Goal: Check status: Check status

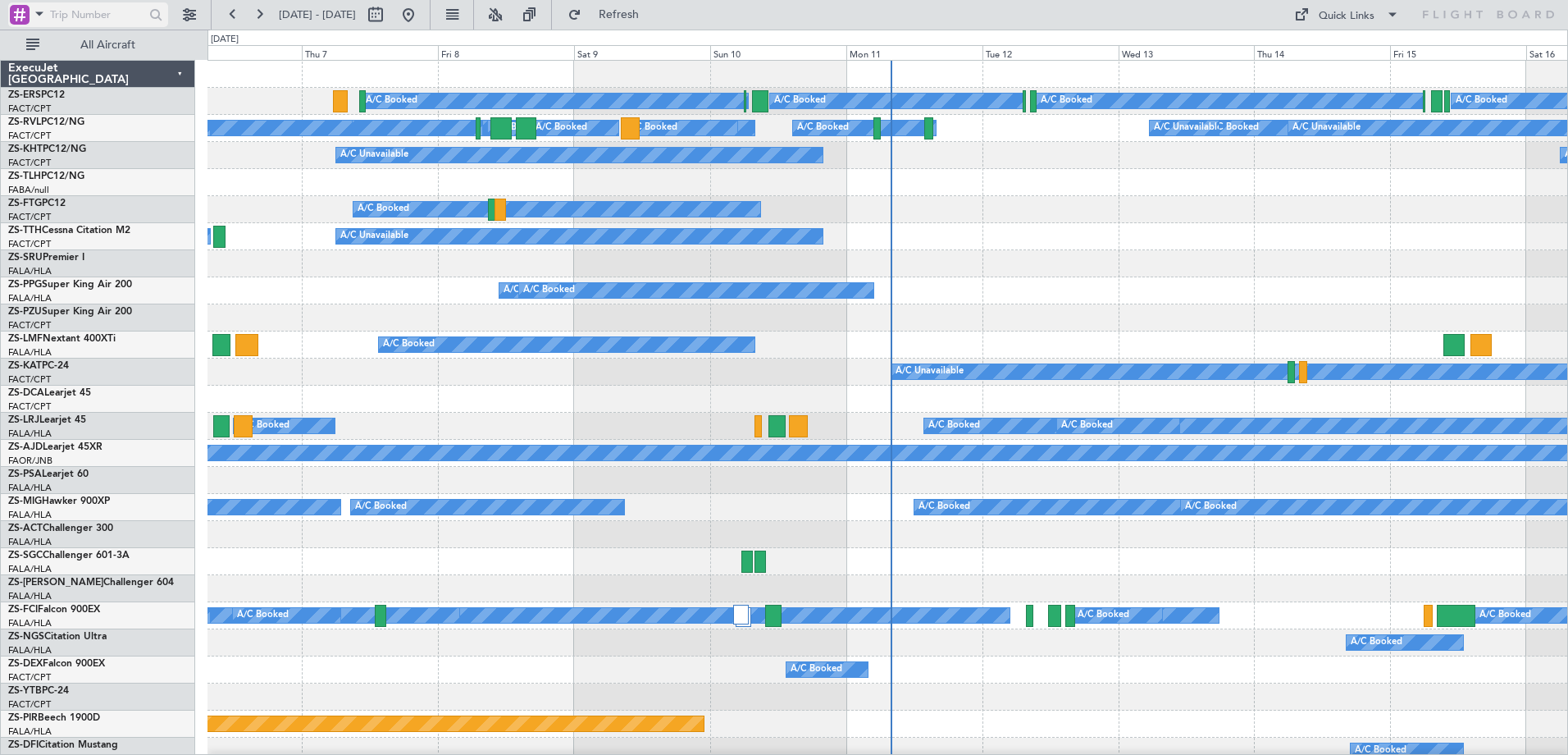
click at [29, 16] on div at bounding box center [28, 14] width 36 height 21
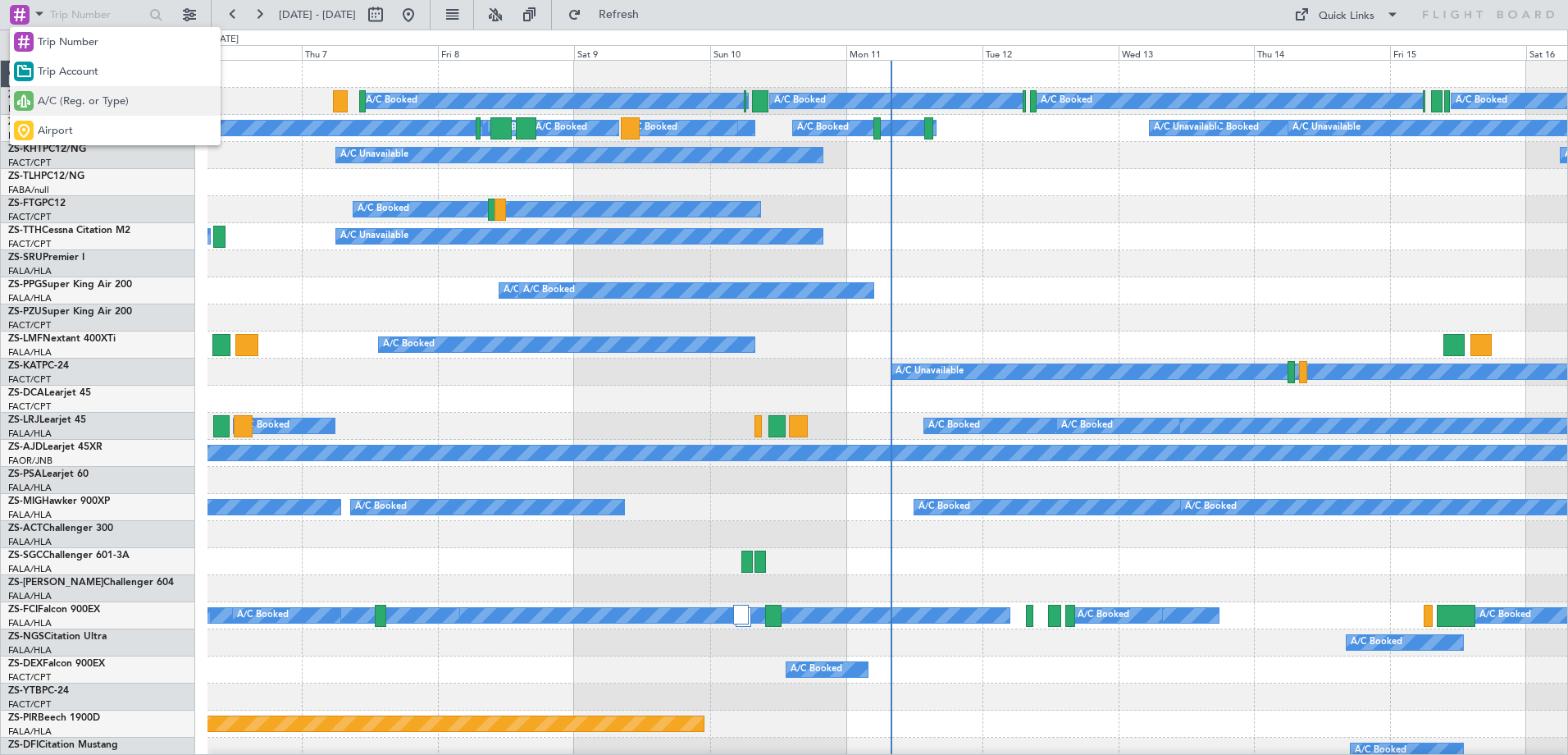
click at [57, 97] on span "A/C (Reg. or Type)" at bounding box center [83, 102] width 91 height 17
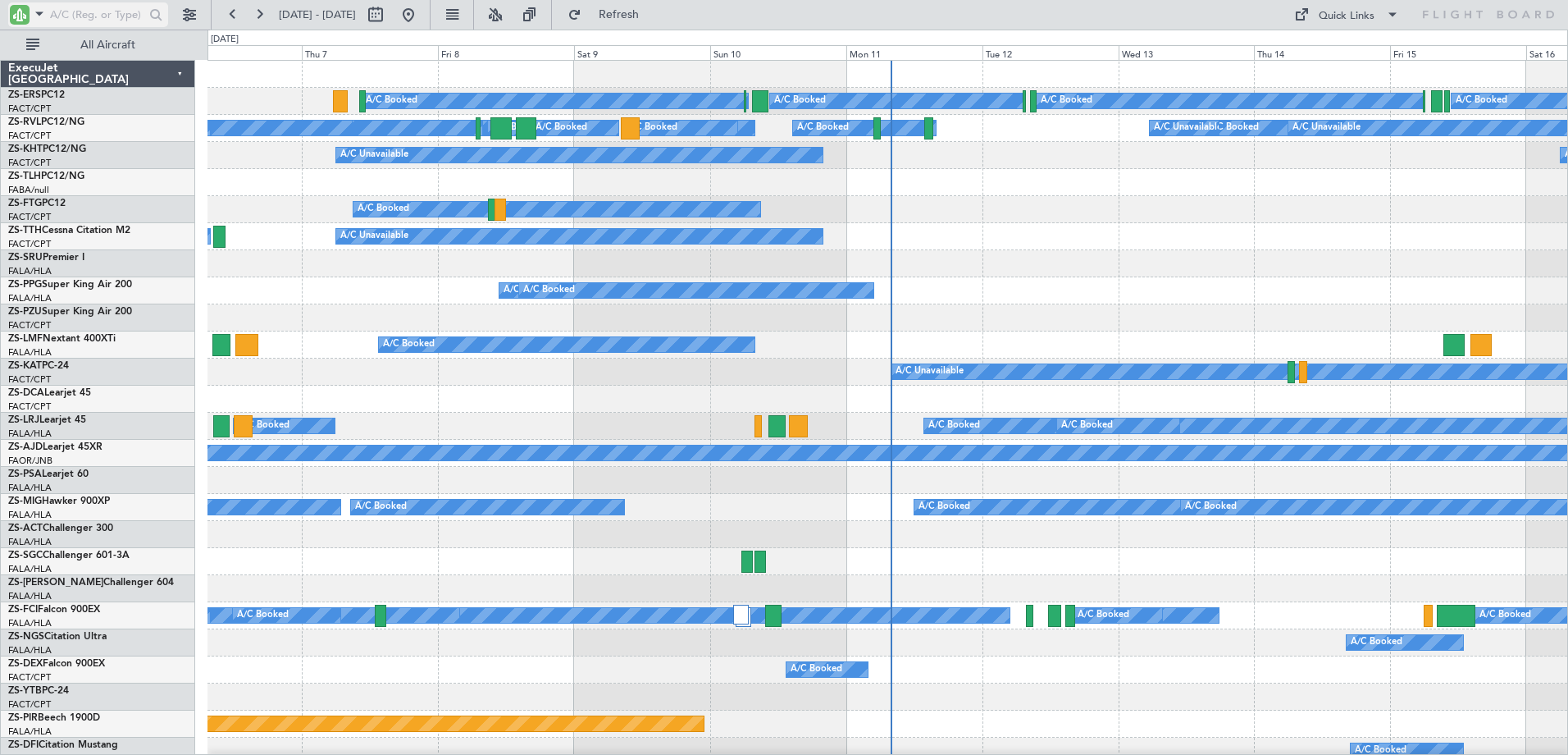
click at [80, 14] on input "text" at bounding box center [97, 14] width 95 height 24
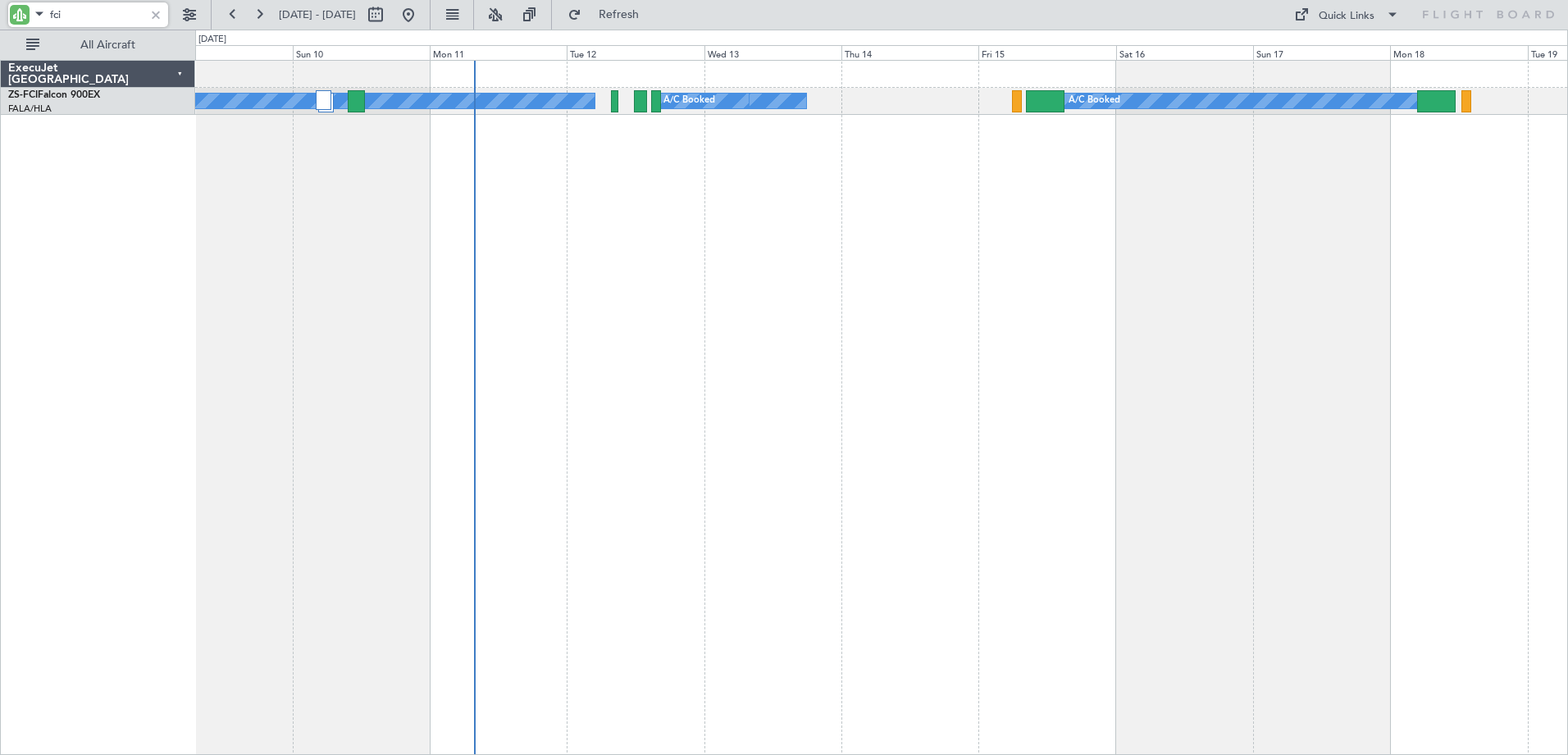
click at [957, 212] on div "A/C Booked A/C Booked A/C Booked A/C Booked A/C Booked A/C Booked" at bounding box center [881, 406] width 1373 height 695
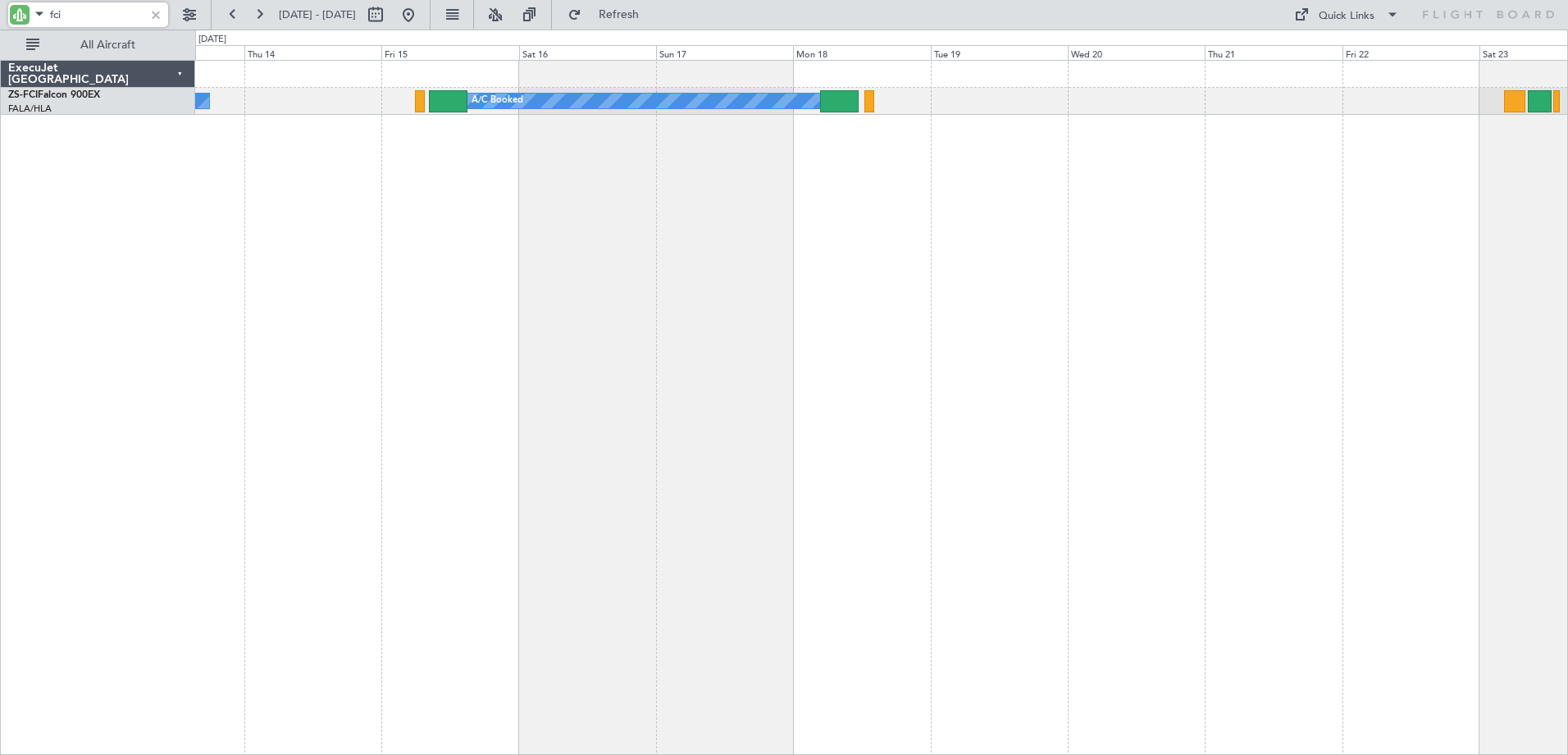
click at [881, 177] on div "A/C Booked A/C Booked A/C Booked A/C Booked A/C Booked A/C Booked A/C Booked A/…" at bounding box center [881, 406] width 1373 height 695
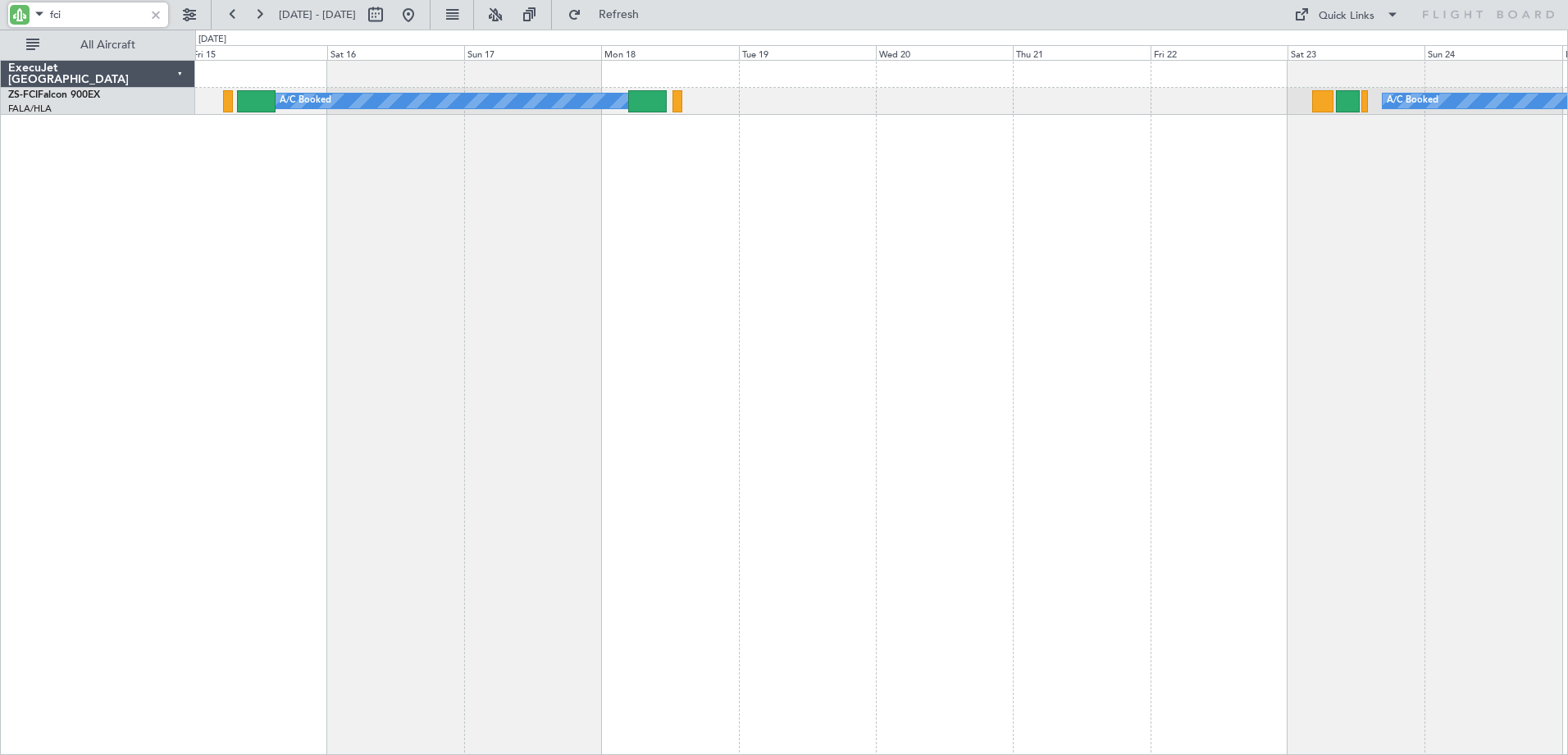
click at [1326, 251] on div "A/C Booked A/C Booked A/C Booked A/C Booked A/C Booked A/C Booked A/C Booked A/…" at bounding box center [881, 406] width 1373 height 695
click at [51, 18] on input "fci" at bounding box center [97, 14] width 95 height 24
click at [49, 18] on span at bounding box center [39, 13] width 19 height 20
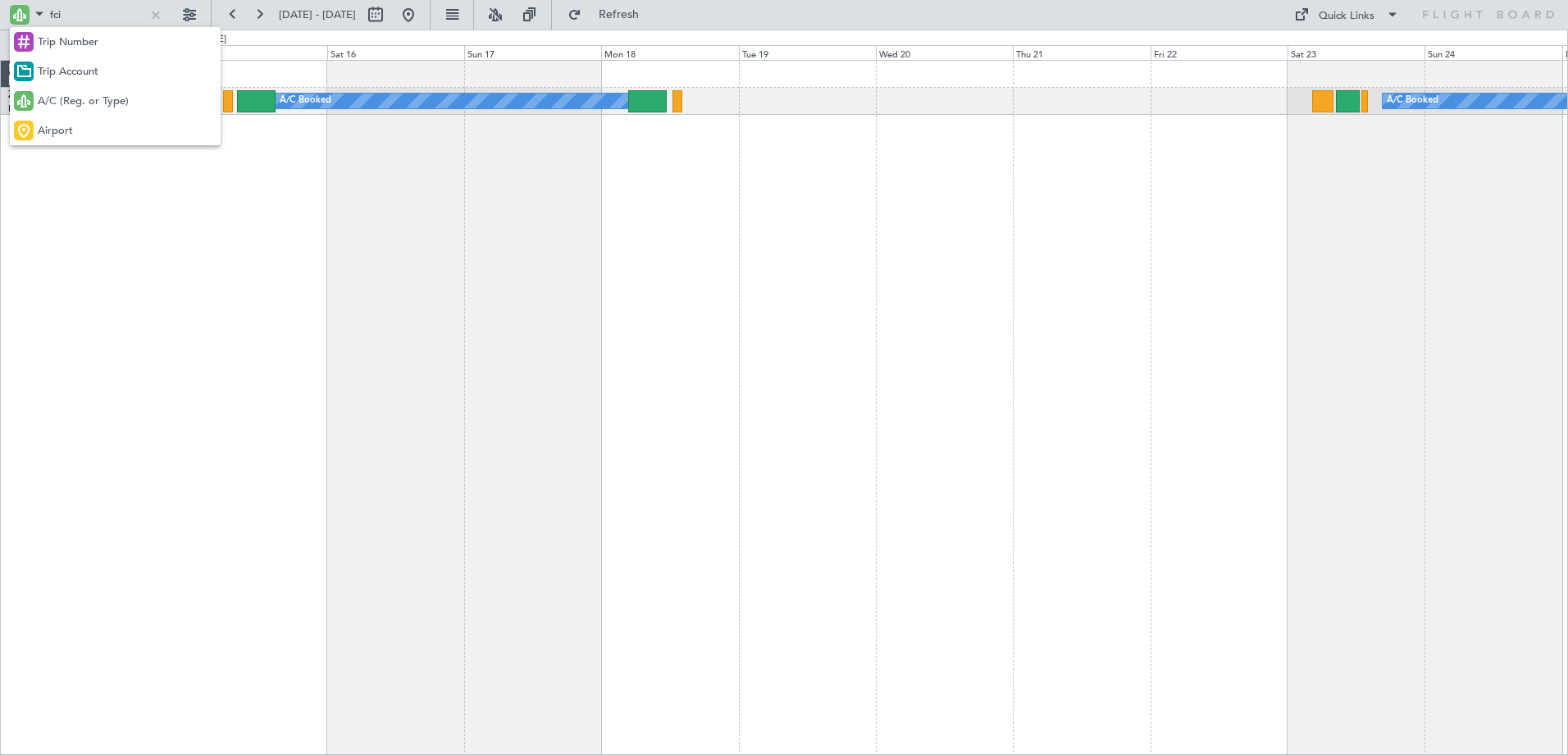
click at [59, 14] on div at bounding box center [784, 377] width 1568 height 755
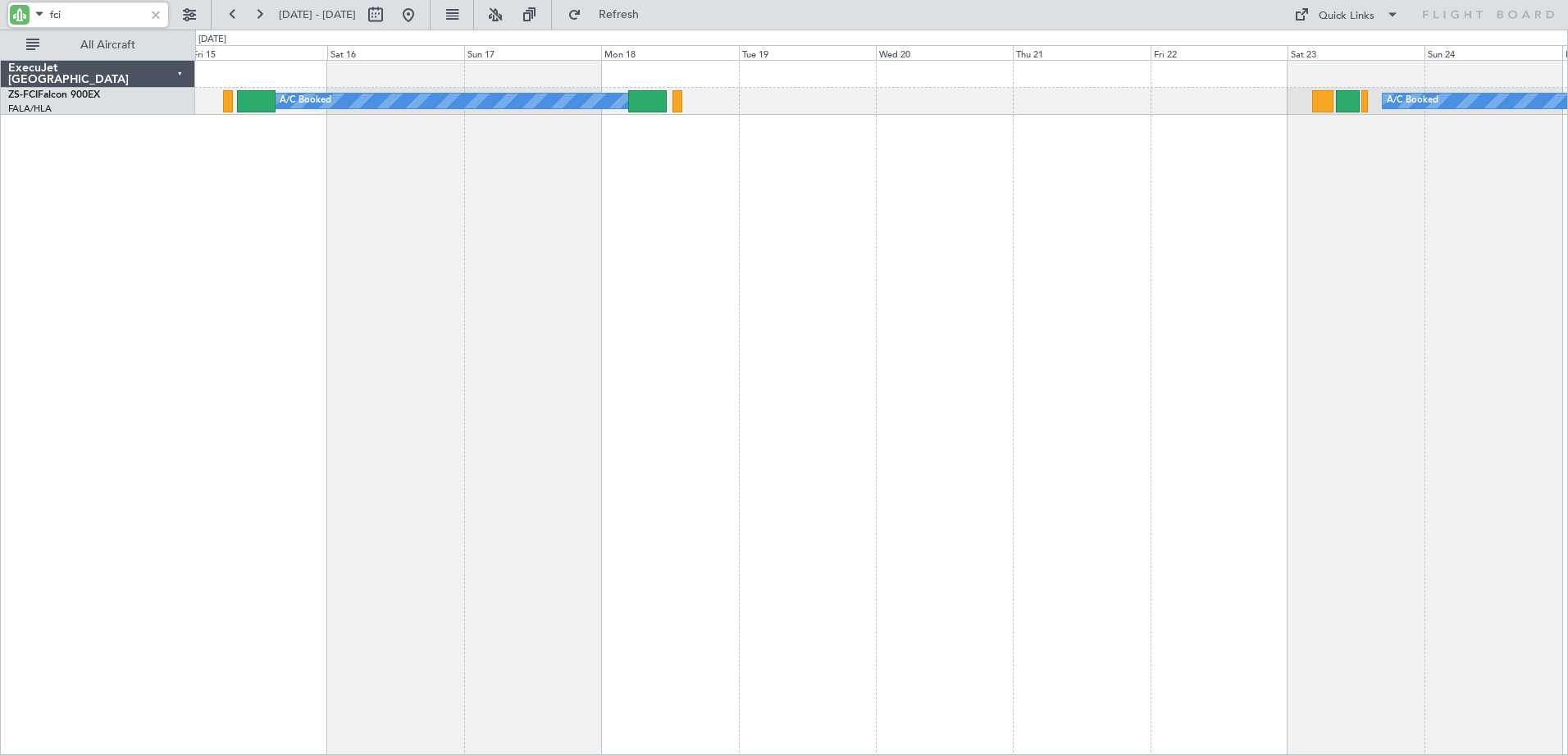
click at [59, 14] on input "fci" at bounding box center [97, 14] width 95 height 24
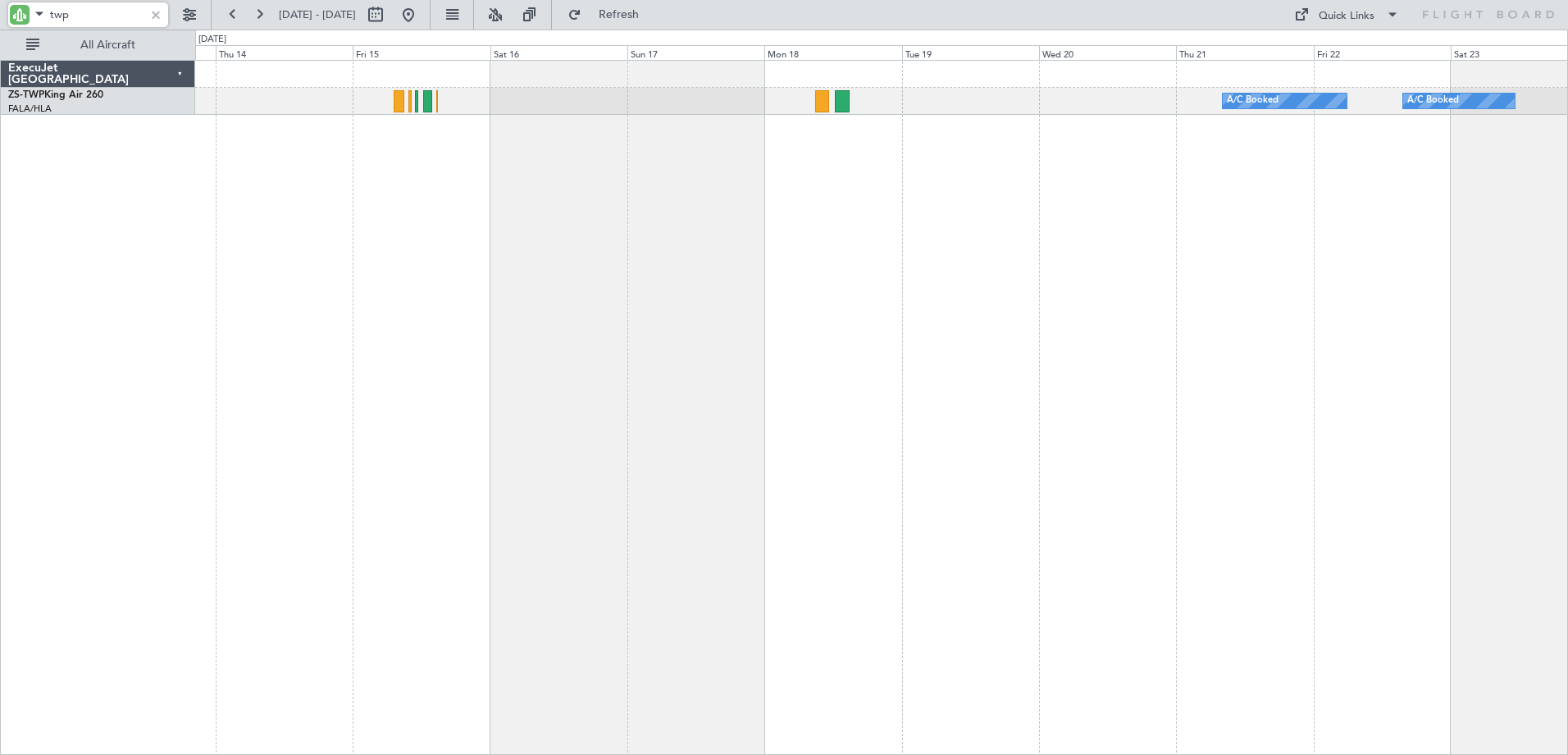
click at [723, 331] on div "A/C Booked A/C Booked Planned Maint Lanseria A/C Booked" at bounding box center [881, 406] width 1373 height 695
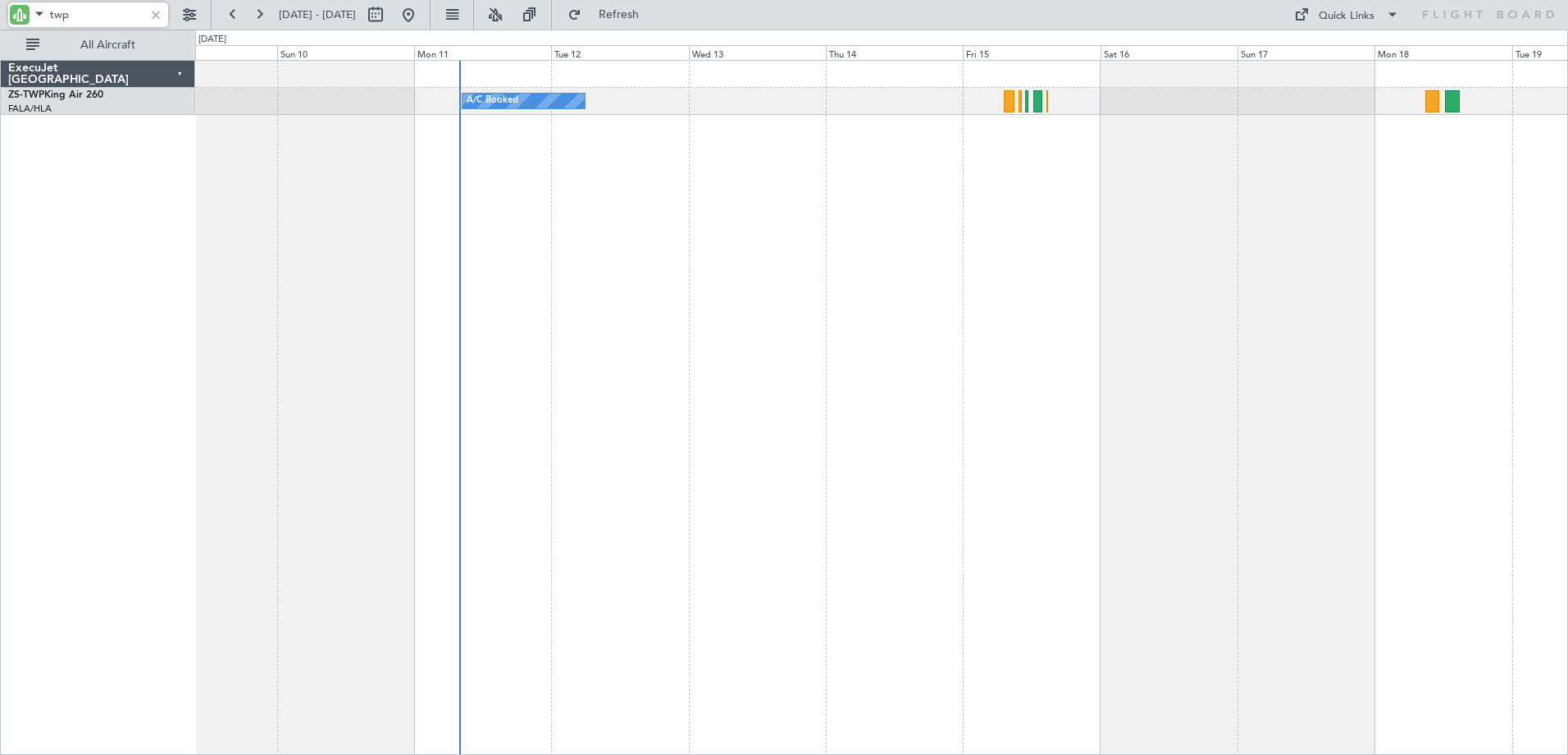
click at [1025, 340] on div "A/C Booked A/C Booked" at bounding box center [881, 406] width 1373 height 695
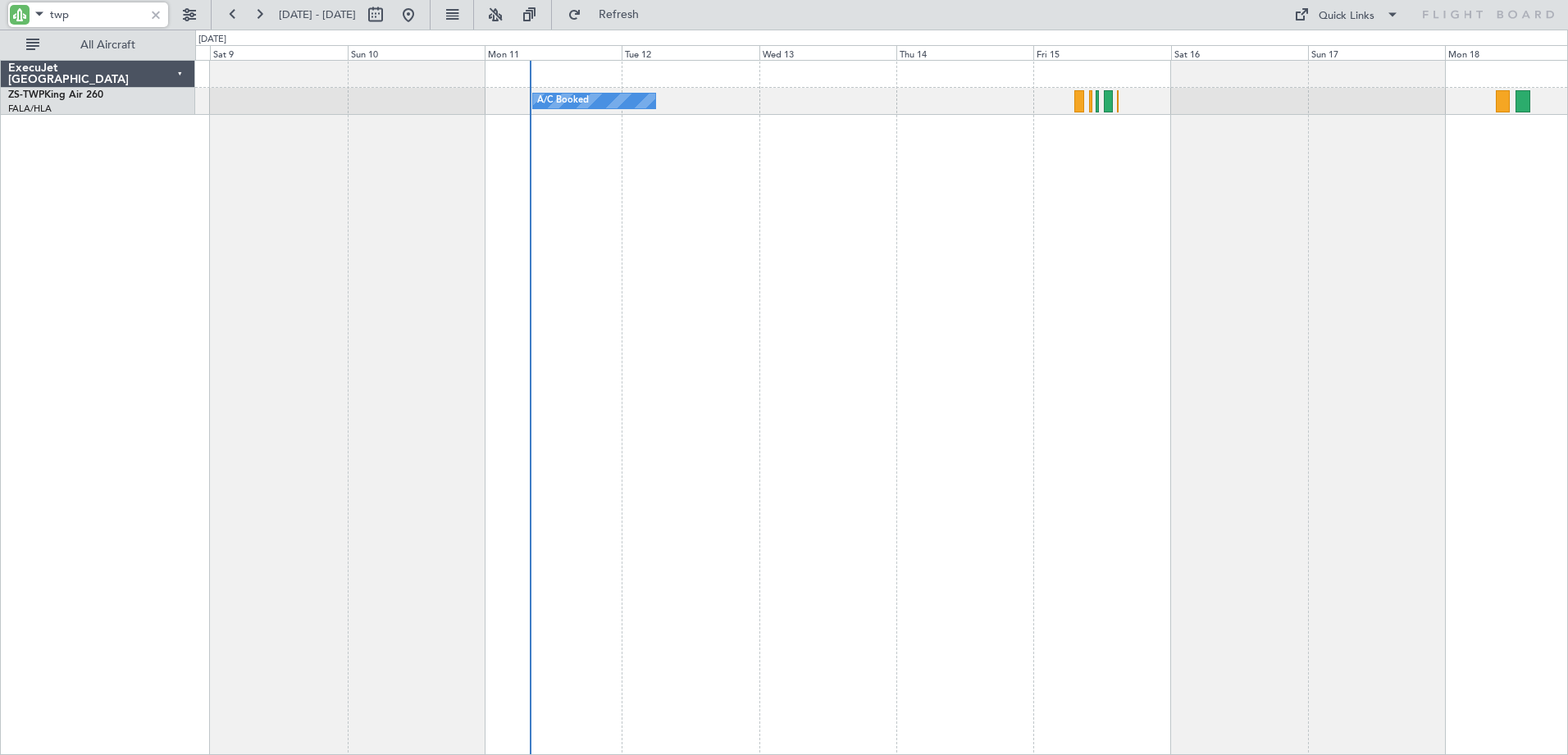
click at [433, 165] on div "A/C Booked A/C Booked" at bounding box center [881, 406] width 1373 height 695
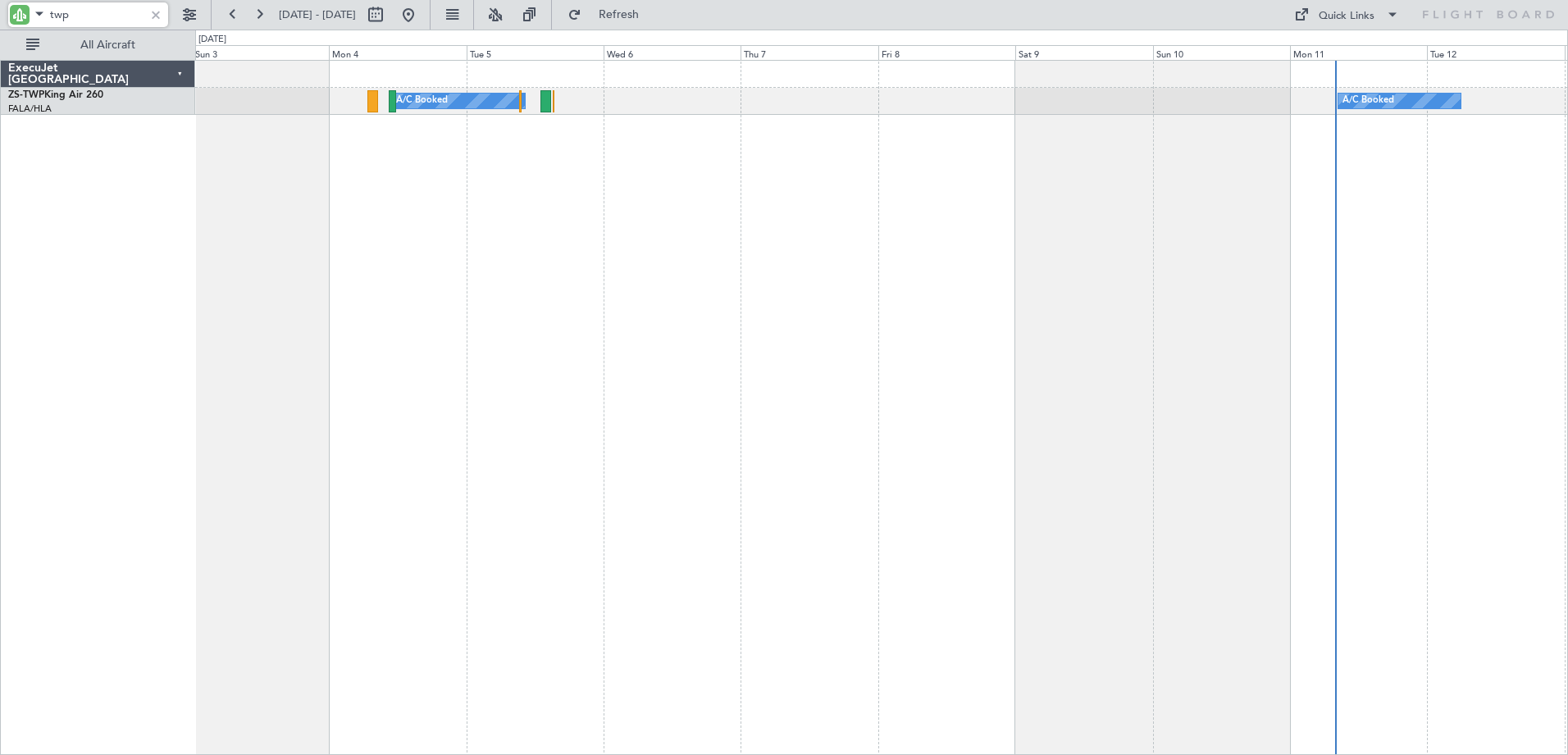
click at [1284, 292] on div "A/C Booked A/C Booked A/C Booked" at bounding box center [881, 406] width 1373 height 695
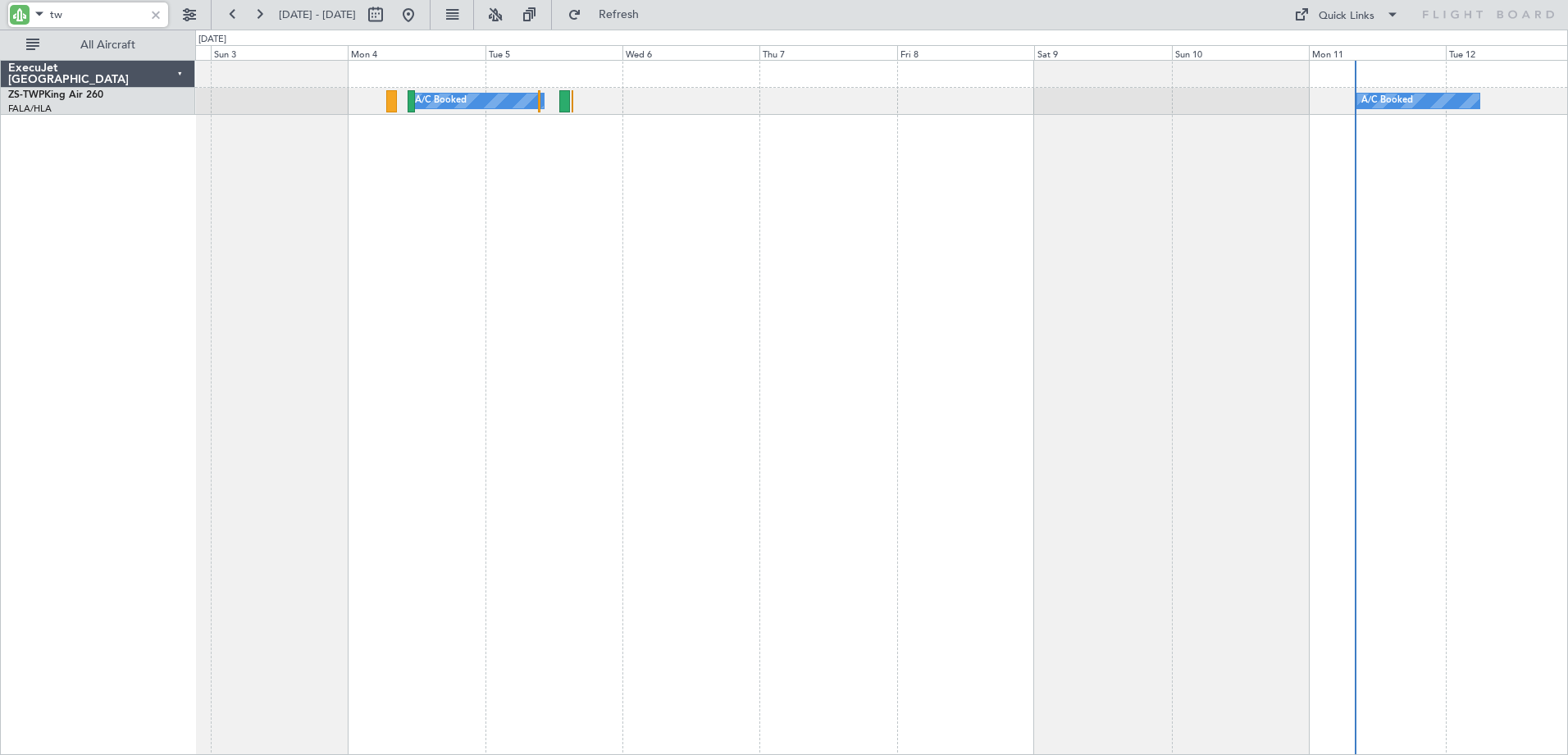
type input "t"
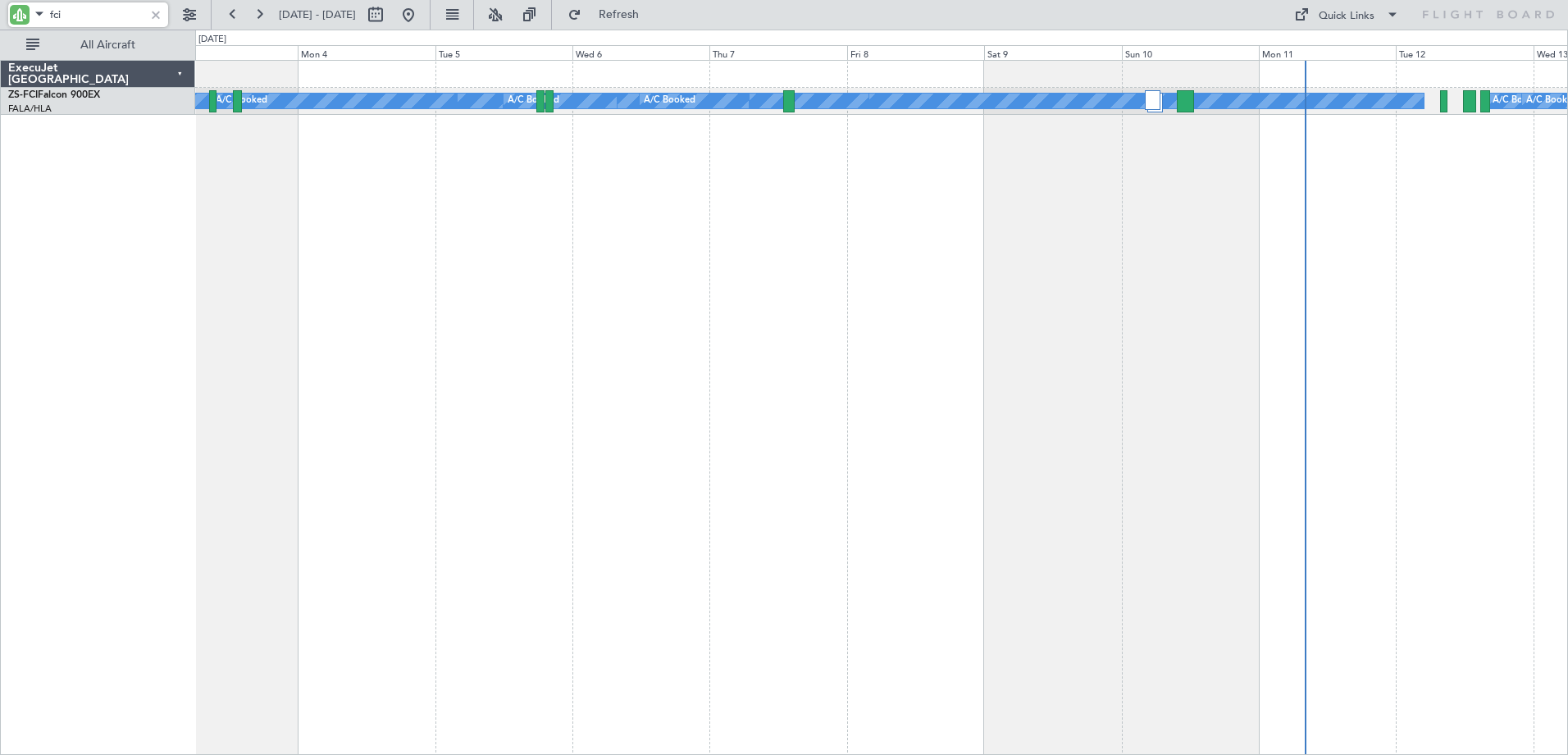
click at [1125, 149] on div "A/C Booked A/C Booked A/C Booked A/C Booked A/C Booked A/C Booked A/C Booked A/…" at bounding box center [881, 406] width 1373 height 695
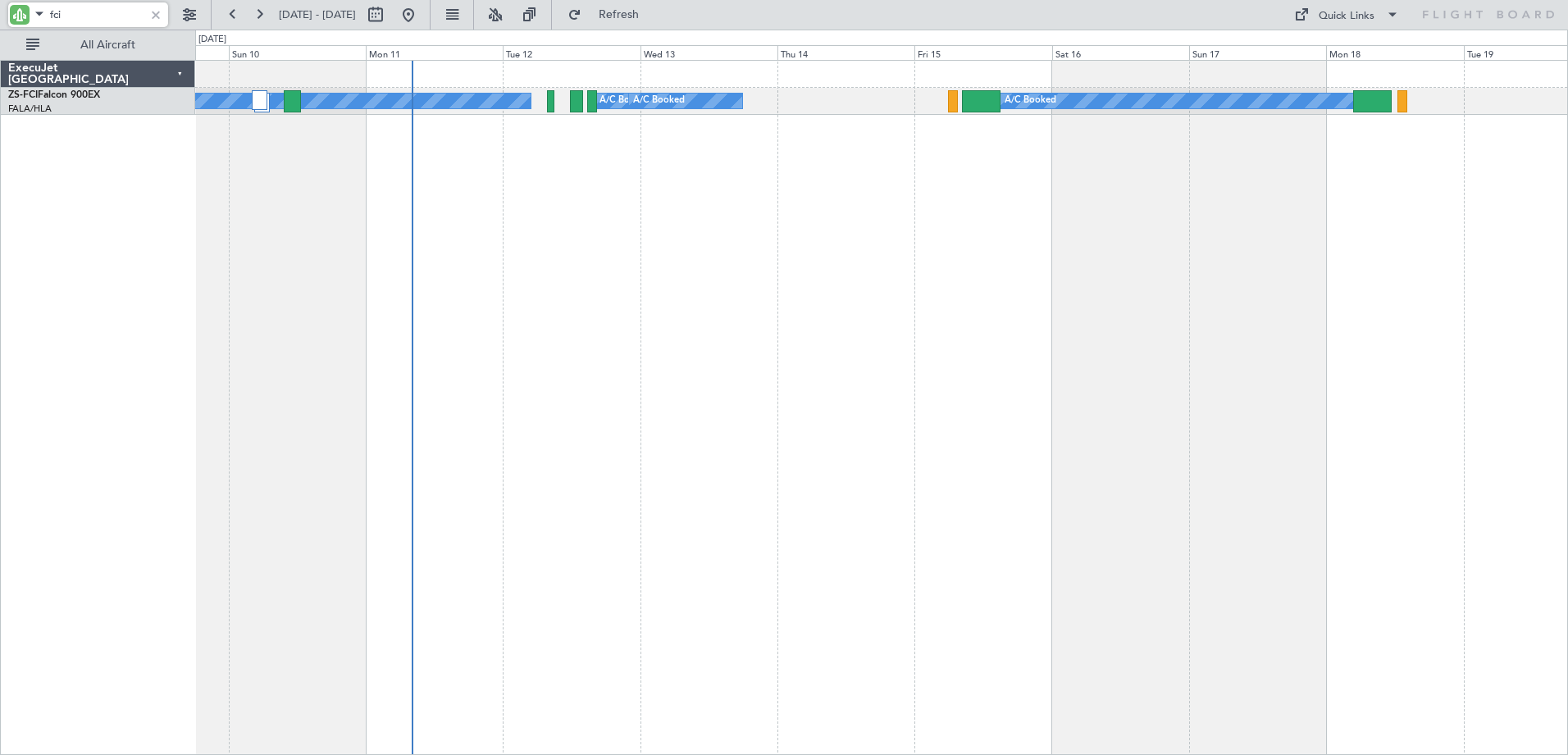
click at [835, 260] on div "A/C Booked A/C Booked A/C Booked A/C Booked A/C Booked A/C Booked" at bounding box center [881, 406] width 1373 height 695
type input "fci"
